Goal: Transaction & Acquisition: Purchase product/service

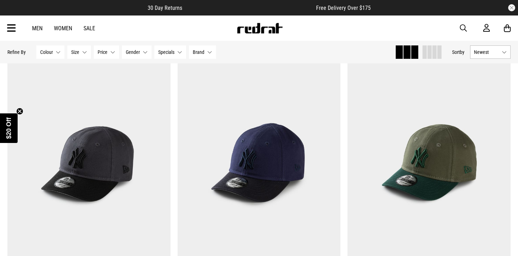
scroll to position [64, 0]
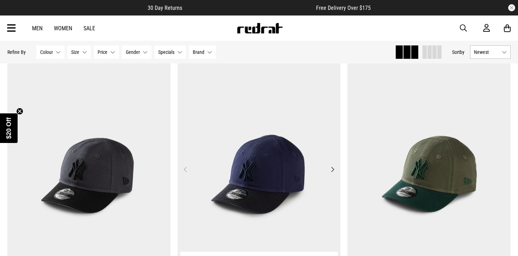
click at [305, 184] on img at bounding box center [259, 174] width 163 height 228
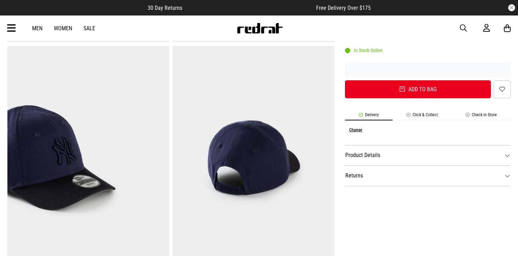
scroll to position [273, 0]
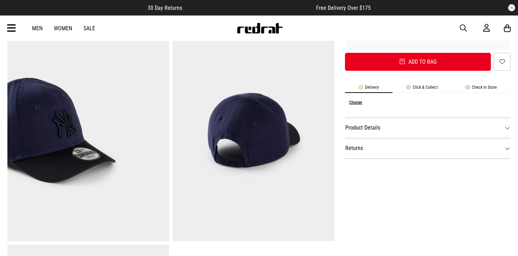
click at [389, 131] on dt "Product Details" at bounding box center [428, 128] width 166 height 20
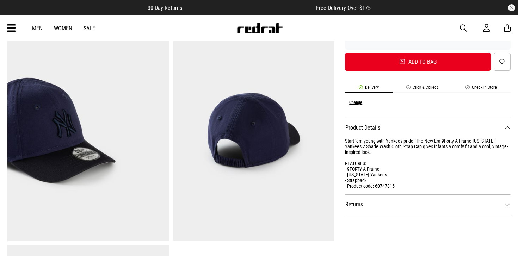
click at [378, 208] on dt "Returns" at bounding box center [428, 204] width 166 height 20
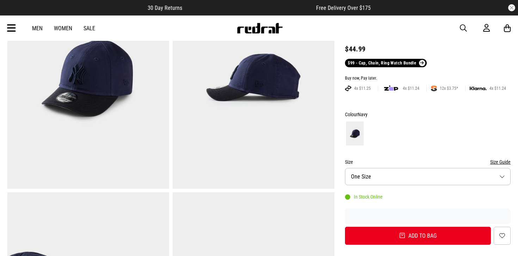
scroll to position [90, 0]
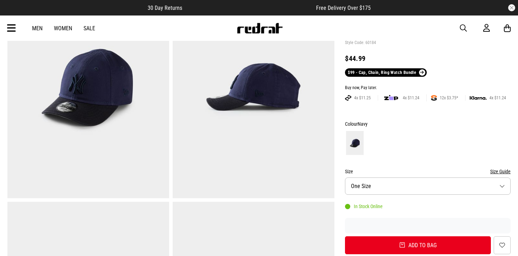
click at [378, 181] on button "Size One Size" at bounding box center [428, 186] width 166 height 17
